Goal: Navigation & Orientation: Find specific page/section

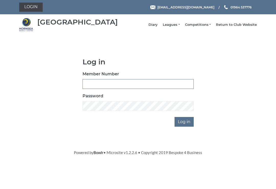
type input "0530"
click at [184, 125] on input "Log in" at bounding box center [183, 122] width 19 height 10
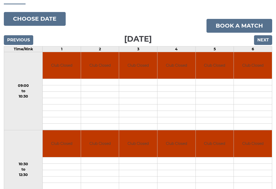
scroll to position [50, 0]
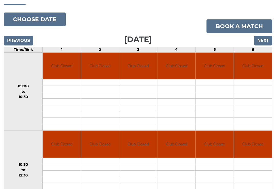
click at [263, 45] on input "Next" at bounding box center [263, 41] width 18 height 10
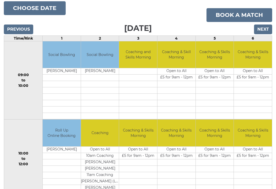
scroll to position [55, 0]
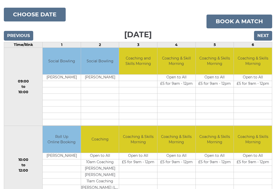
click at [263, 37] on input "Next" at bounding box center [263, 36] width 18 height 10
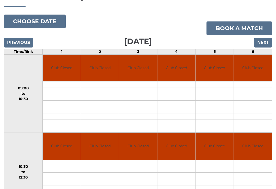
scroll to position [48, 0]
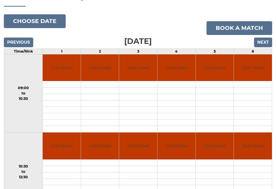
click at [261, 41] on input "Next" at bounding box center [263, 43] width 18 height 10
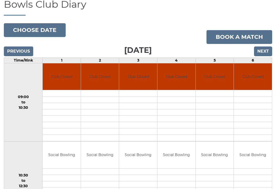
scroll to position [46, 0]
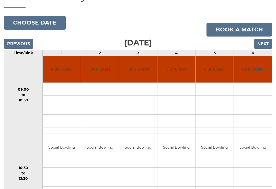
click at [266, 47] on input "Next" at bounding box center [263, 44] width 18 height 10
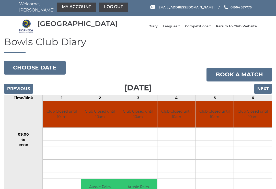
scroll to position [2, 0]
click at [201, 29] on link "Competitions" at bounding box center [198, 26] width 26 height 5
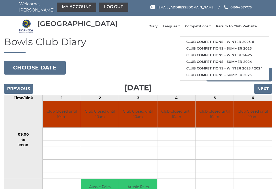
click at [220, 43] on link "Club competitions - Winter 2025-6" at bounding box center [224, 42] width 89 height 7
